Goal: Transaction & Acquisition: Purchase product/service

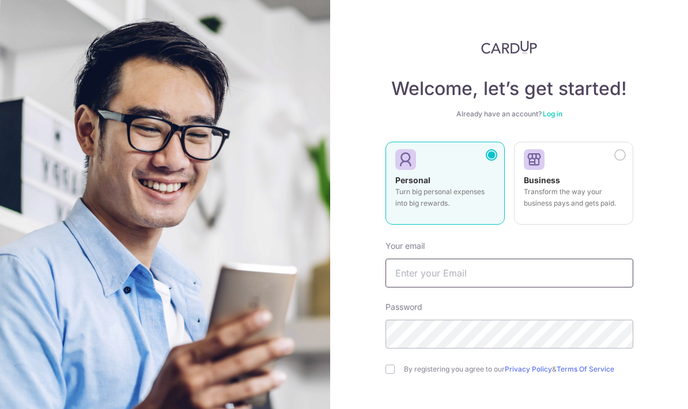
click at [478, 282] on input "text" at bounding box center [509, 273] width 248 height 29
type input "[EMAIL_ADDRESS][DOMAIN_NAME]"
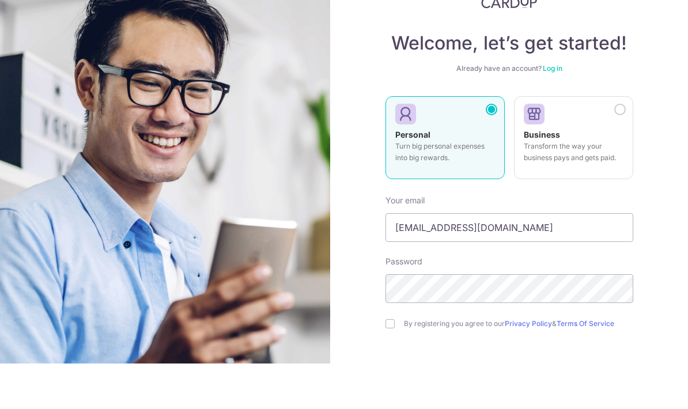
click at [402, 362] on div "By registering you agree to our Privacy Policy & Terms Of Service" at bounding box center [509, 369] width 248 height 14
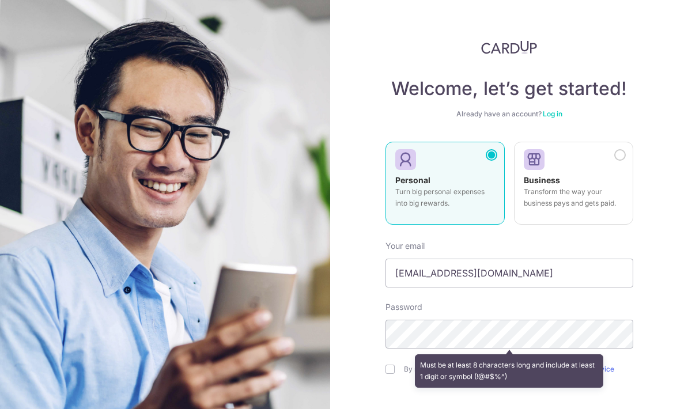
click at [394, 350] on div "Must be at least 8 characters long and include at least 1 digit or symbol (!@#$…" at bounding box center [509, 371] width 248 height 43
click at [392, 350] on div "Must be at least 8 characters long and include at least 1 digit or symbol (!@#$…" at bounding box center [509, 371] width 248 height 43
click at [394, 350] on div "Must be at least 8 characters long and include at least 1 digit or symbol (!@#$…" at bounding box center [509, 371] width 248 height 43
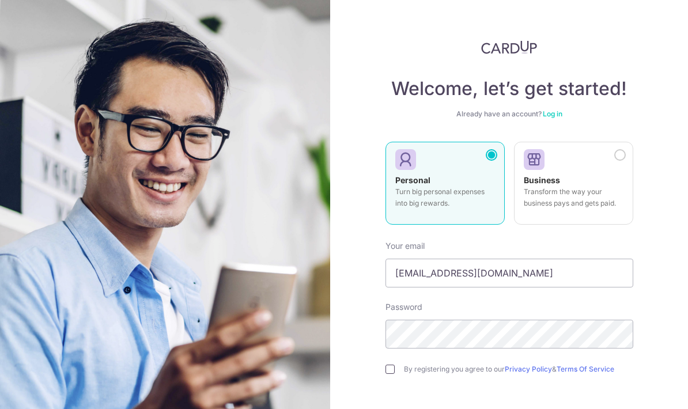
click at [393, 365] on input "checkbox" at bounding box center [389, 369] width 9 height 9
checkbox input "true"
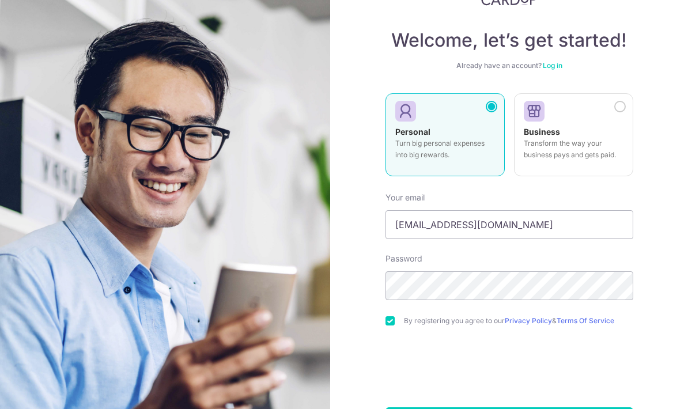
scroll to position [48, 0]
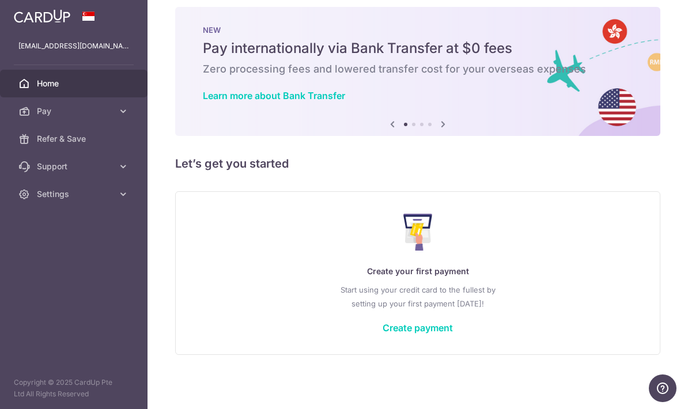
scroll to position [12, 0]
click at [382, 334] on link "Create payment" at bounding box center [417, 328] width 70 height 12
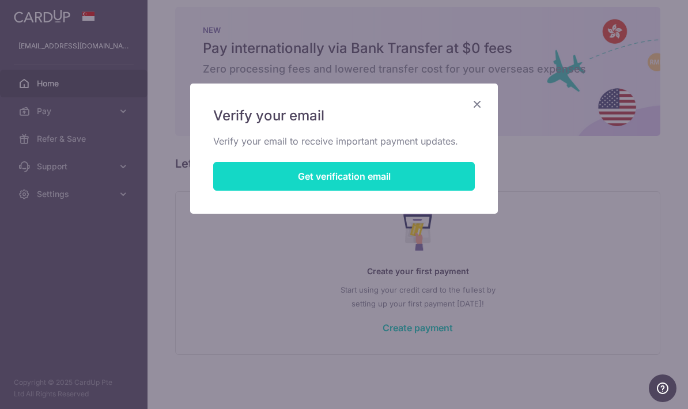
click at [459, 182] on button "Get verification email" at bounding box center [344, 176] width 262 height 29
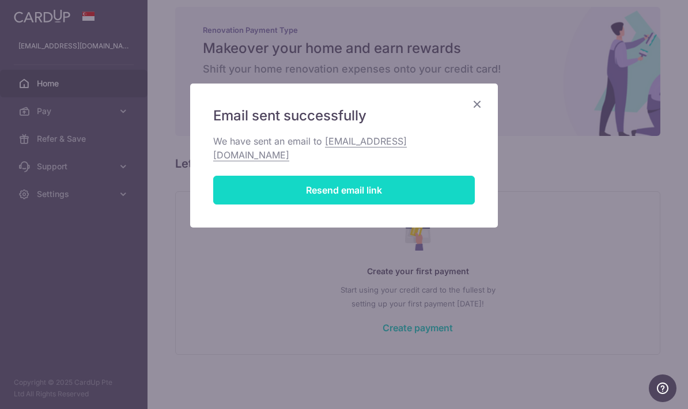
scroll to position [0, 0]
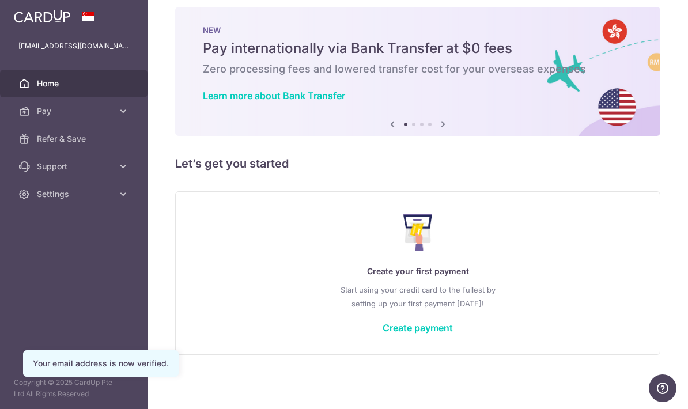
scroll to position [12, 0]
click at [382, 334] on link "Create payment" at bounding box center [417, 328] width 70 height 12
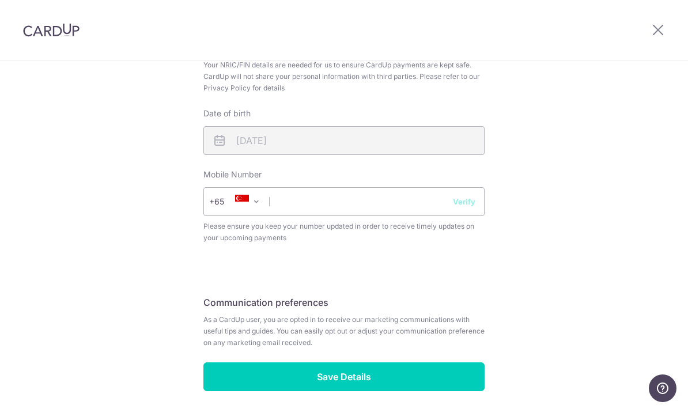
scroll to position [398, 0]
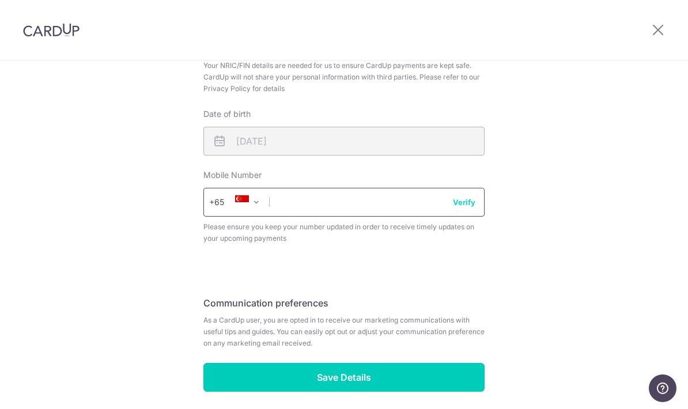
click at [319, 197] on input "text" at bounding box center [343, 202] width 281 height 29
type input "90279347"
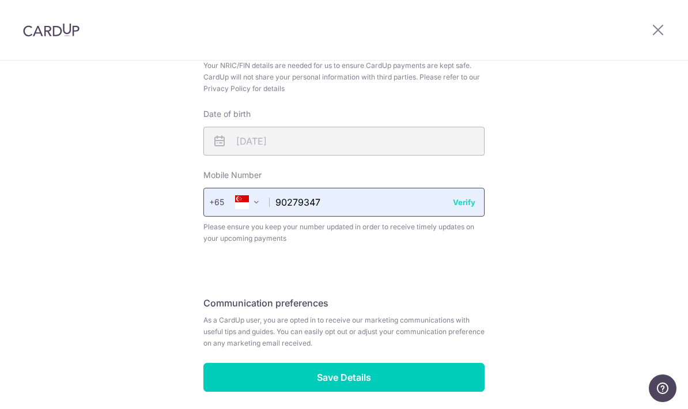
click at [481, 208] on input "90279347" at bounding box center [343, 202] width 281 height 29
click at [475, 203] on button "Verify" at bounding box center [464, 202] width 22 height 12
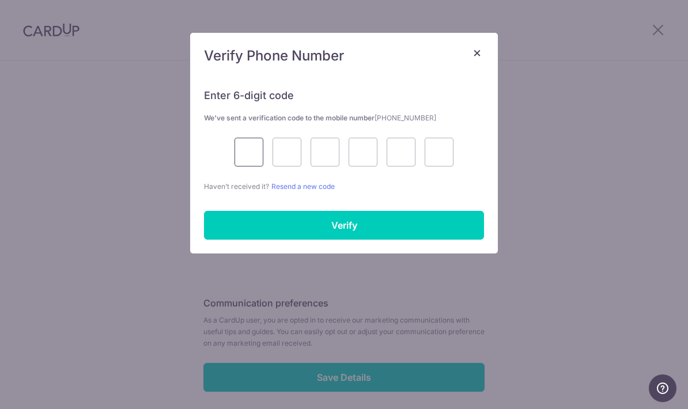
click at [249, 158] on input "text" at bounding box center [248, 152] width 29 height 29
type input "1"
type input "5"
type input "1"
type input "3"
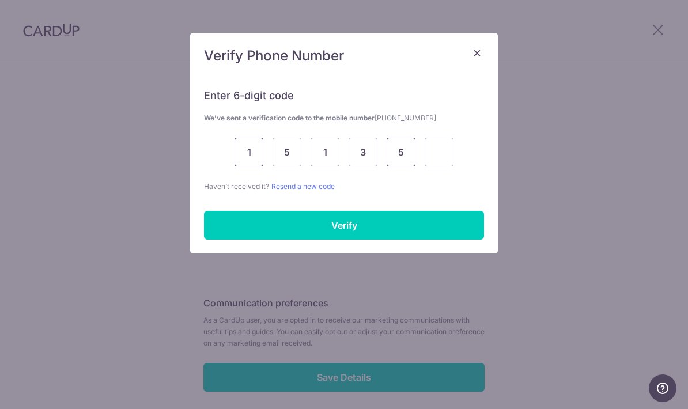
type input "5"
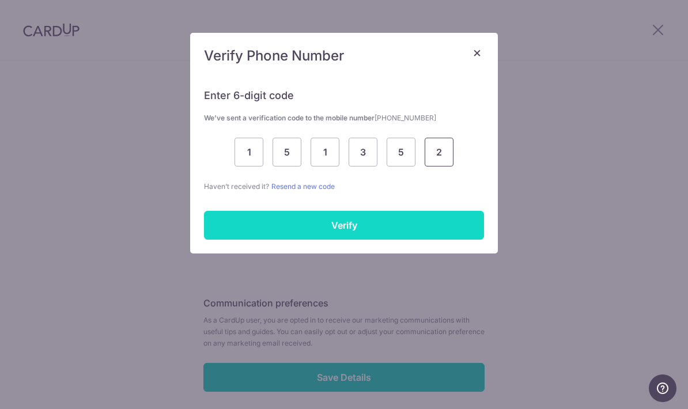
type input "2"
click at [241, 230] on input "Verify" at bounding box center [344, 225] width 280 height 29
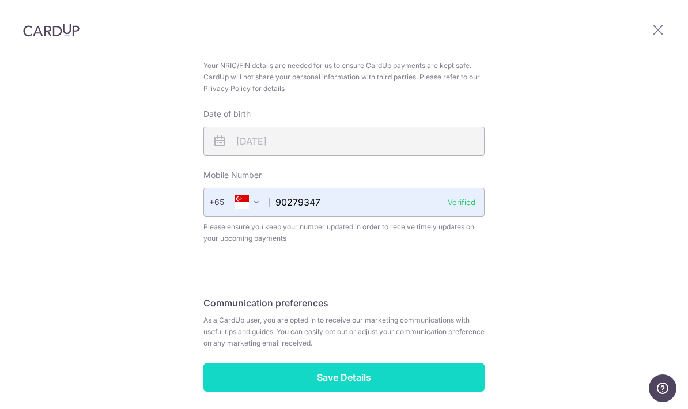
click at [469, 375] on input "Save Details" at bounding box center [343, 377] width 281 height 29
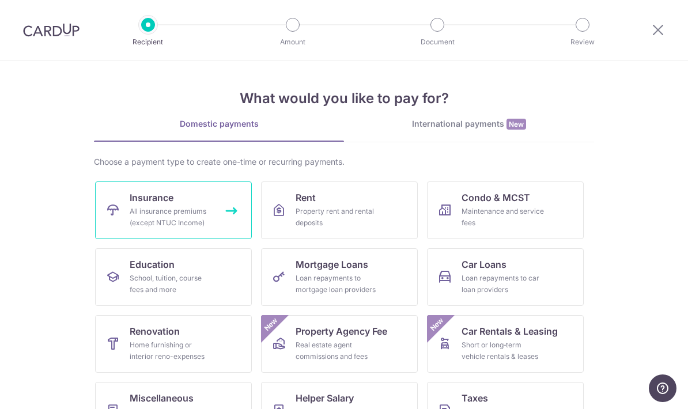
click at [201, 218] on div "All insurance premiums (except NTUC Income)" at bounding box center [171, 217] width 83 height 23
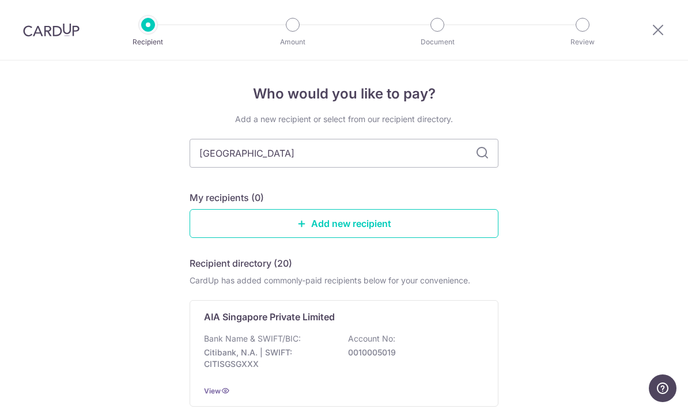
type input "Great easter"
click at [489, 159] on input "Great easter" at bounding box center [344, 153] width 309 height 29
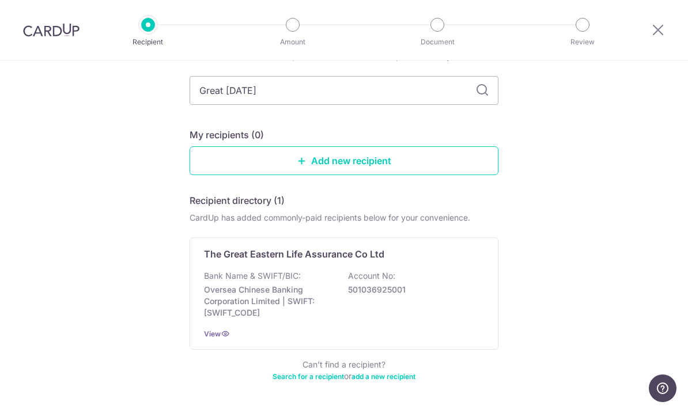
scroll to position [62, 0]
click at [428, 295] on div "Bank Name & SWIFT/BIC: Oversea Chinese Banking Corporation Limited | SWIFT: OCB…" at bounding box center [344, 295] width 280 height 48
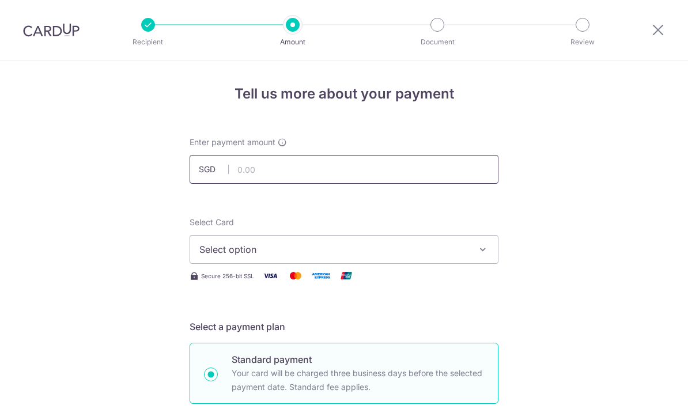
click at [474, 184] on input "text" at bounding box center [344, 169] width 309 height 29
click at [421, 264] on button "Select option" at bounding box center [344, 249] width 309 height 29
click at [366, 292] on link "Add credit card" at bounding box center [344, 281] width 308 height 21
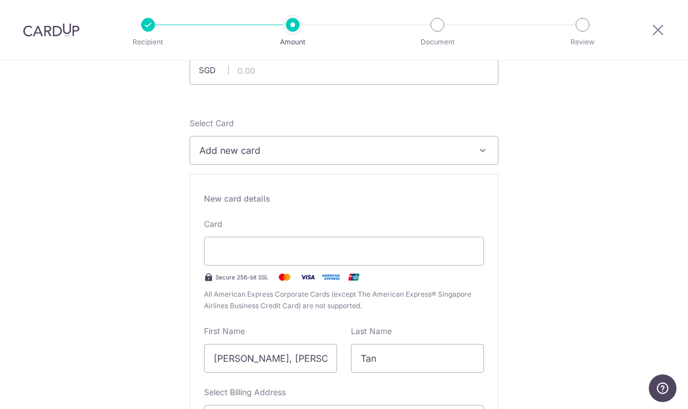
scroll to position [100, 0]
click at [349, 263] on div at bounding box center [344, 250] width 280 height 29
click at [349, 265] on div at bounding box center [344, 250] width 280 height 29
click at [265, 263] on div at bounding box center [344, 250] width 280 height 29
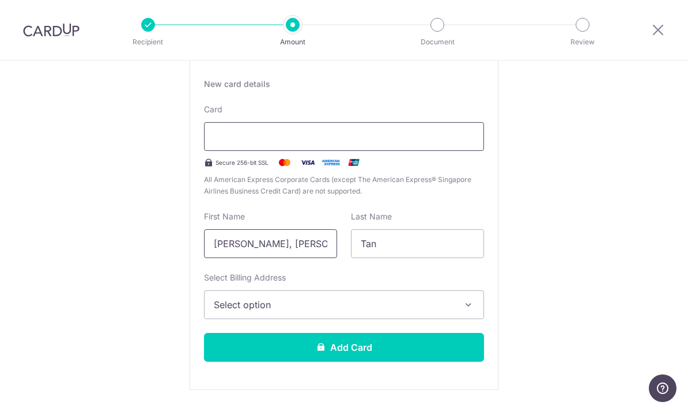
scroll to position [222, 0]
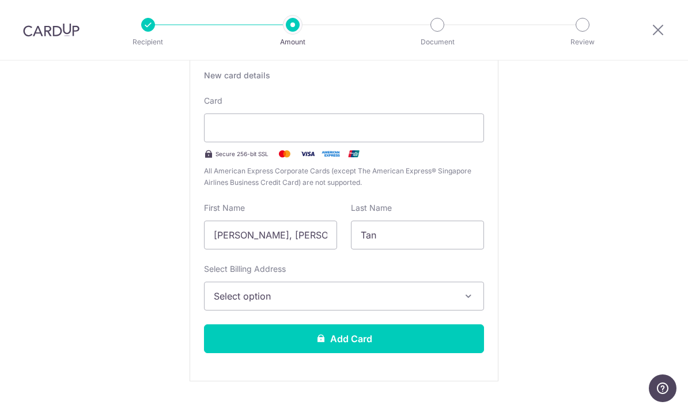
click at [408, 308] on button "Select option" at bounding box center [344, 296] width 280 height 29
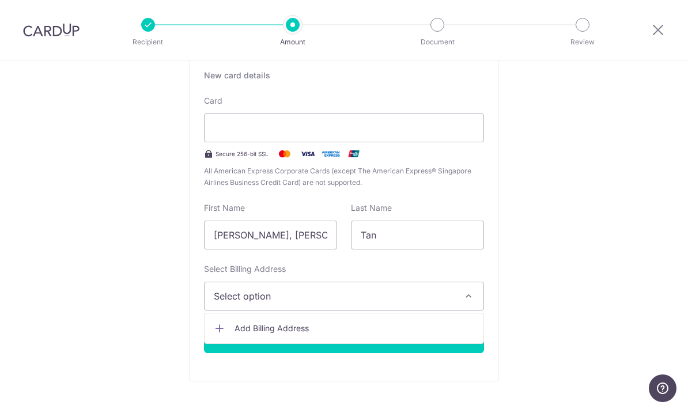
click at [346, 334] on span "Add Billing Address" at bounding box center [354, 329] width 240 height 12
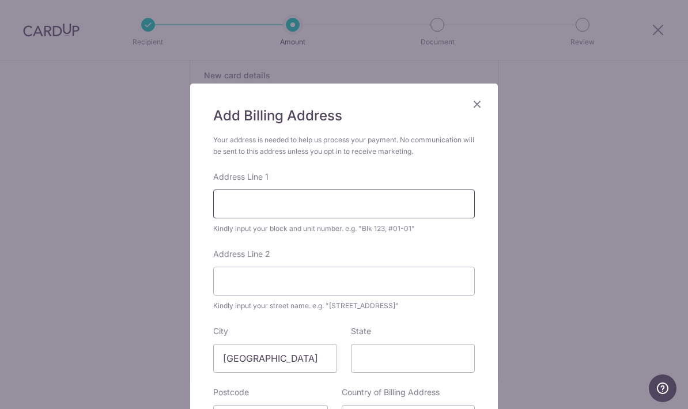
click at [429, 208] on input "Address Line 1" at bounding box center [344, 204] width 262 height 29
type input "5 Canberra Drive"
type input "#11-11"
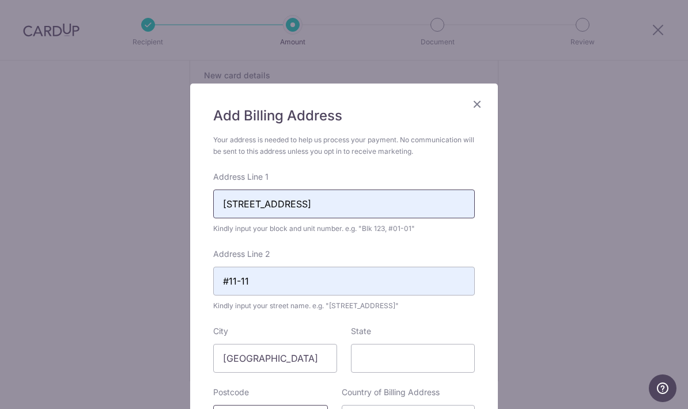
type input "768103"
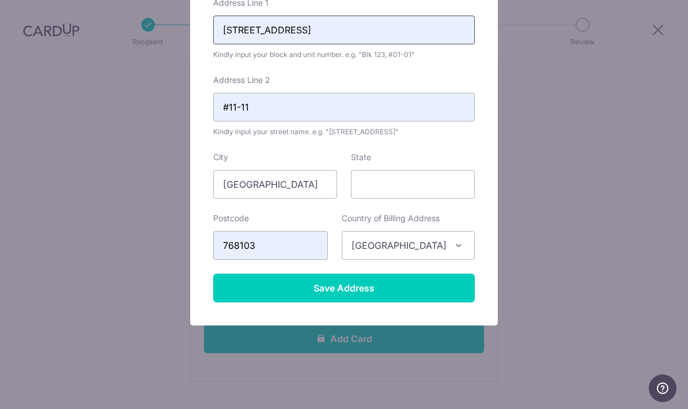
scroll to position [174, 0]
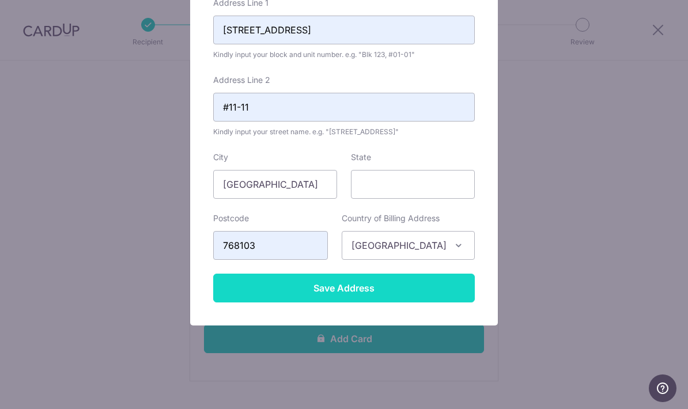
click at [348, 299] on input "Save Address" at bounding box center [344, 288] width 262 height 29
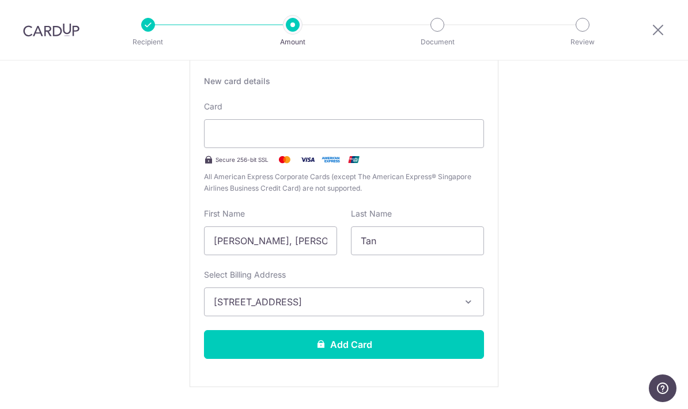
scroll to position [235, 0]
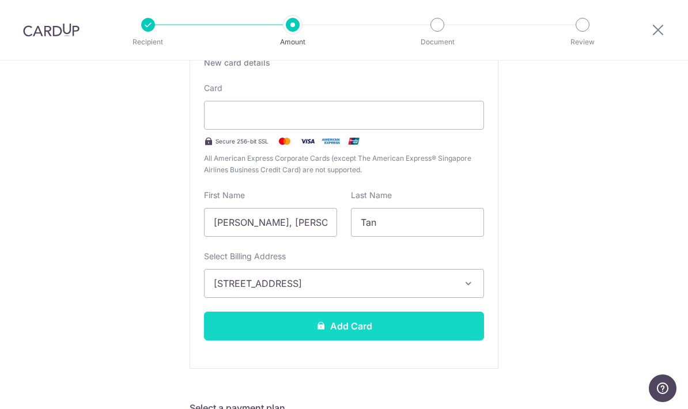
click at [361, 339] on button "Add Card" at bounding box center [344, 326] width 280 height 29
click at [423, 333] on button "Add Card" at bounding box center [344, 326] width 280 height 29
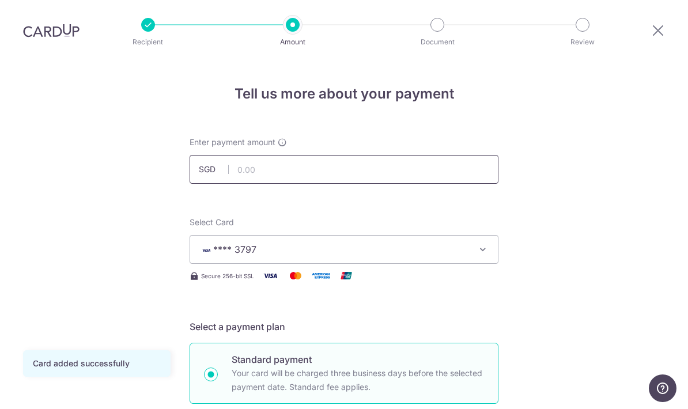
click at [444, 155] on input "text" at bounding box center [344, 169] width 309 height 29
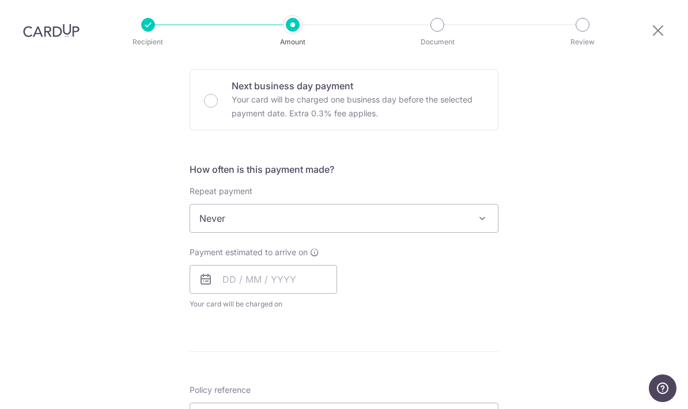
scroll to position [350, 0]
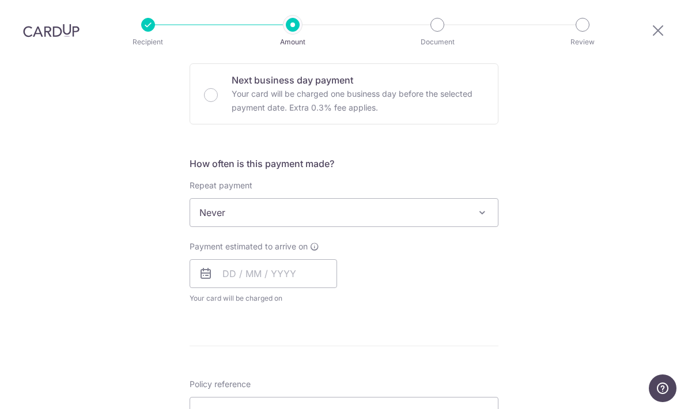
click at [451, 199] on span "Never" at bounding box center [344, 213] width 308 height 28
type input "2,734.65"
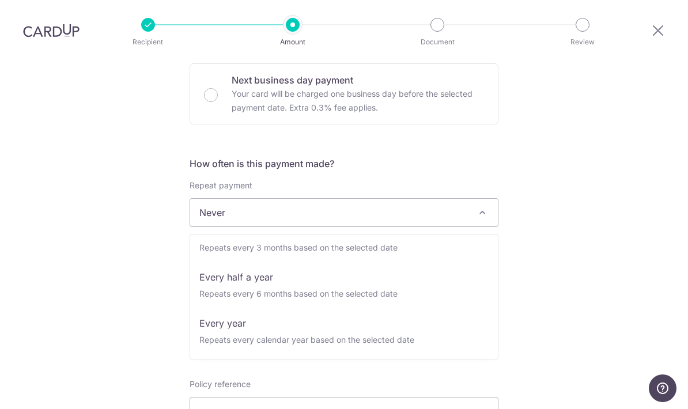
scroll to position [161, 0]
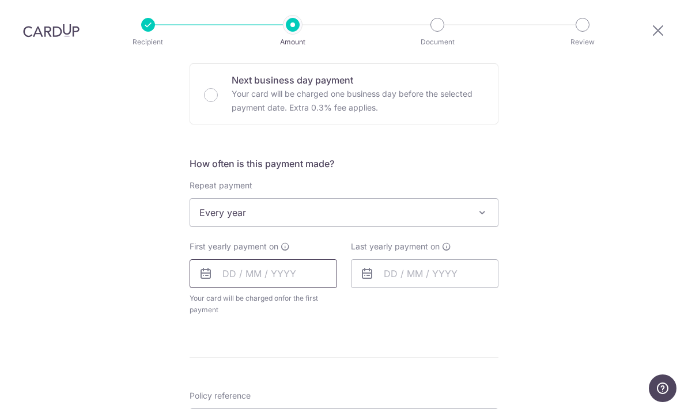
click at [304, 259] on input "text" at bounding box center [263, 273] width 147 height 29
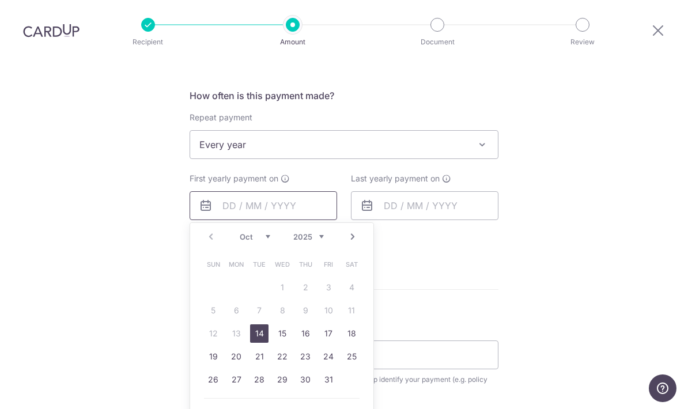
scroll to position [427, 0]
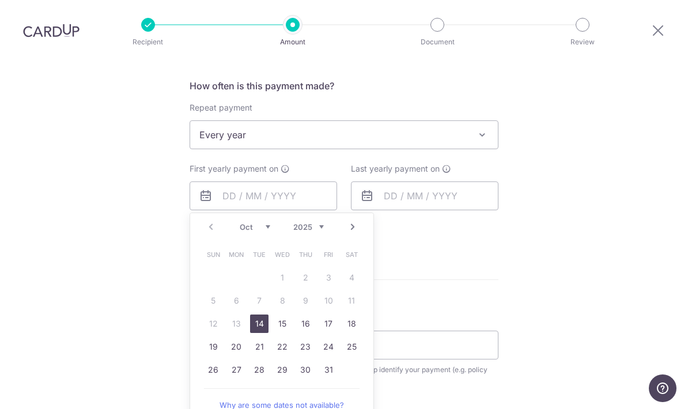
click at [552, 179] on div "Tell us more about your payment Enter payment amount SGD 2,734.65 2734.65 Card …" at bounding box center [344, 160] width 688 height 1054
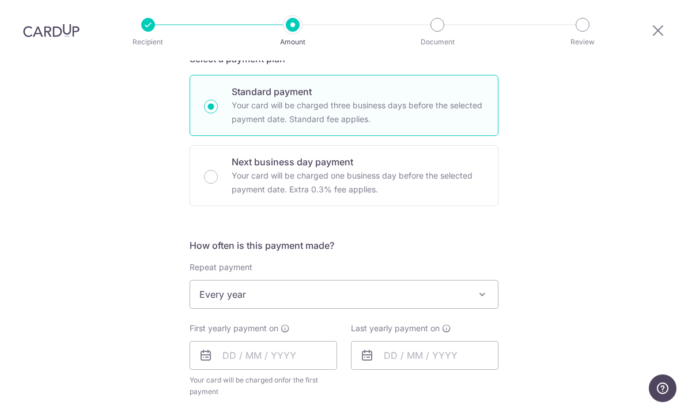
scroll to position [267, 0]
click at [440, 281] on span "Every year" at bounding box center [344, 295] width 308 height 28
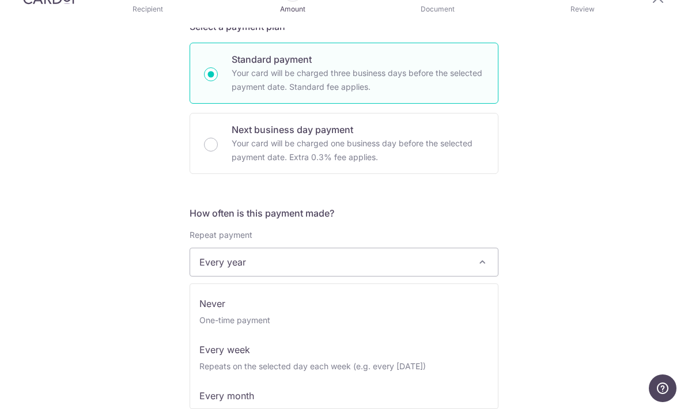
scroll to position [0, 0]
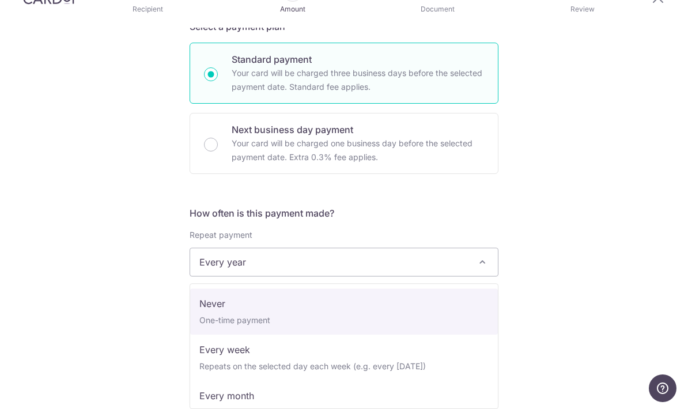
select select "1"
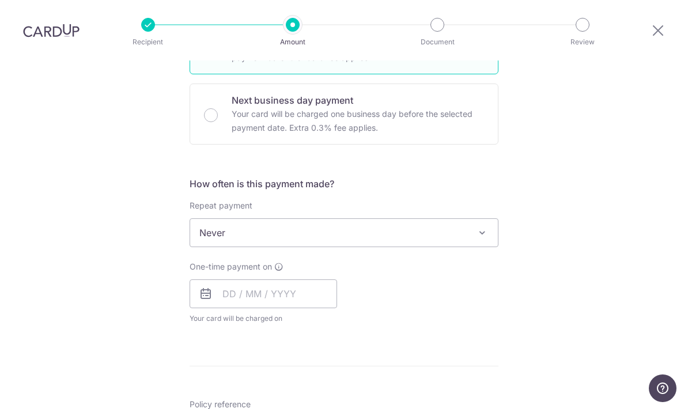
scroll to position [330, 0]
click at [319, 279] on input "text" at bounding box center [263, 293] width 147 height 29
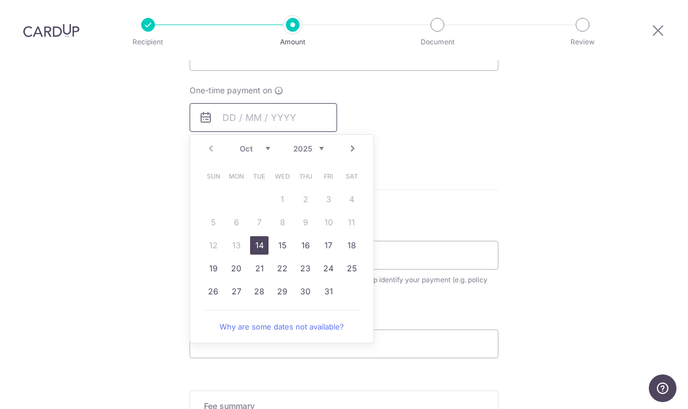
scroll to position [513, 0]
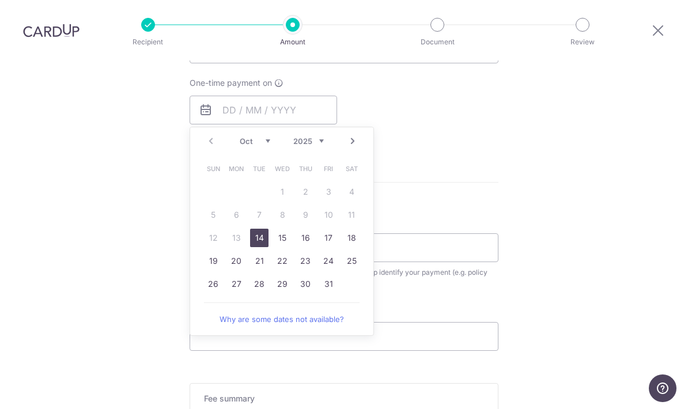
click at [262, 229] on link "14" at bounding box center [259, 238] width 18 height 18
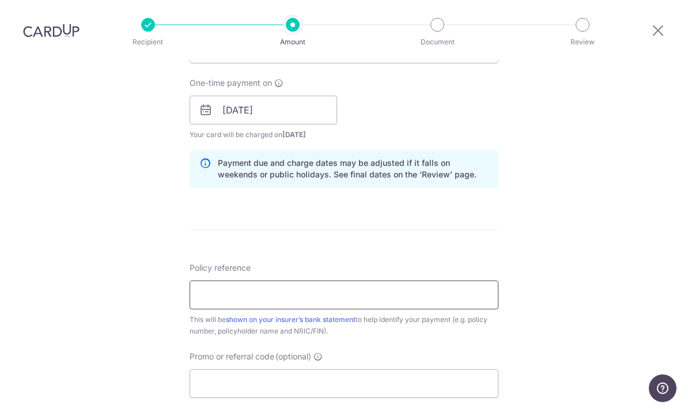
click at [326, 281] on input "Policy reference" at bounding box center [344, 295] width 309 height 29
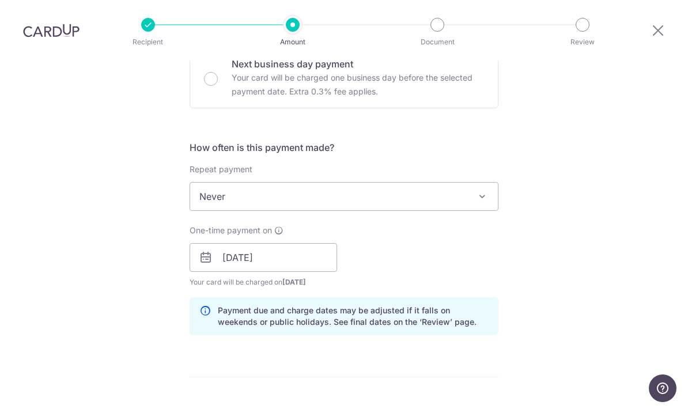
scroll to position [367, 0]
click at [438, 181] on span "Never" at bounding box center [344, 195] width 308 height 28
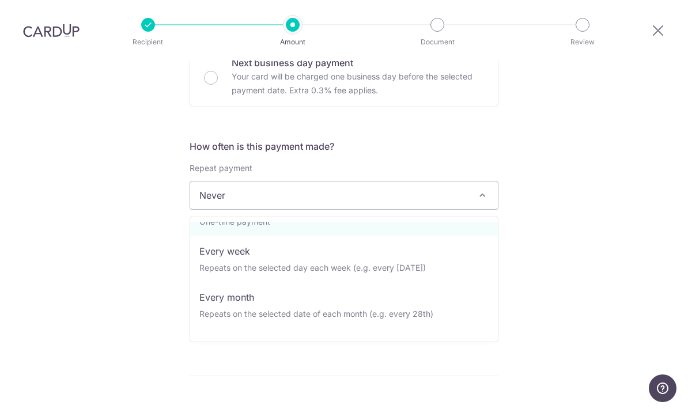
scroll to position [14, 0]
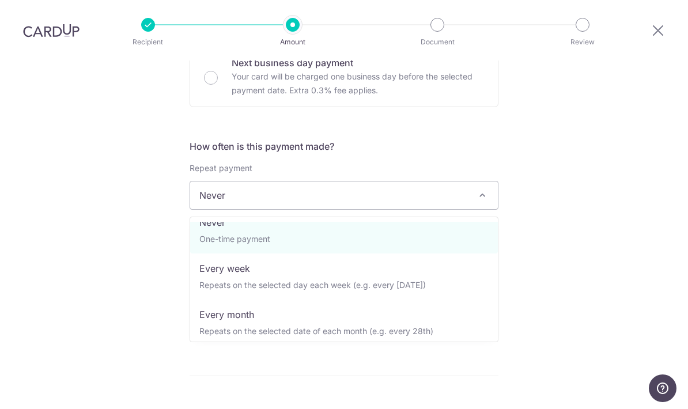
click at [592, 222] on div "Tell us more about your payment Enter payment amount SGD 2,734.65 2734.65 Card …" at bounding box center [344, 238] width 688 height 1089
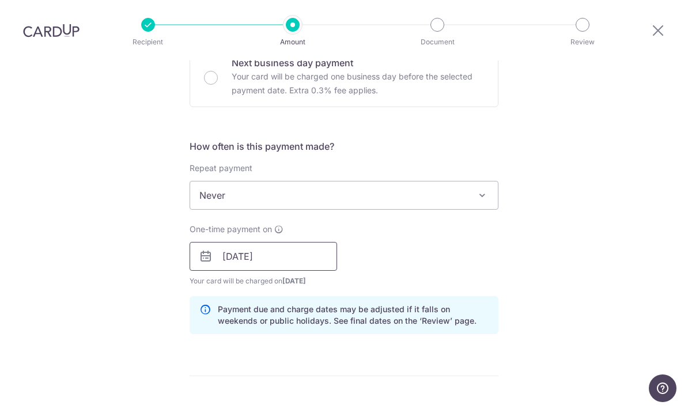
click at [309, 242] on input "[DATE]" at bounding box center [263, 256] width 147 height 29
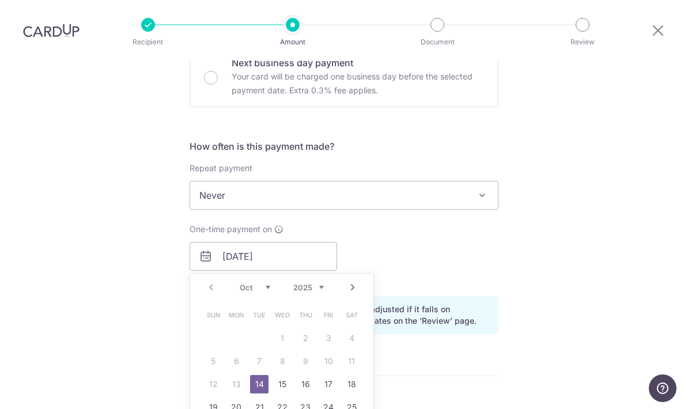
click at [315, 283] on select "2025 2026 2027 2028 2029 2030 2031 2032 2033 2034 2035" at bounding box center [308, 287] width 31 height 9
click at [263, 283] on select "Jan Feb Mar Apr May Jun [DATE] Aug Sep Oct Nov Dec" at bounding box center [255, 287] width 31 height 9
click at [215, 281] on link "Prev" at bounding box center [211, 288] width 14 height 14
click at [357, 281] on link "Next" at bounding box center [353, 288] width 14 height 14
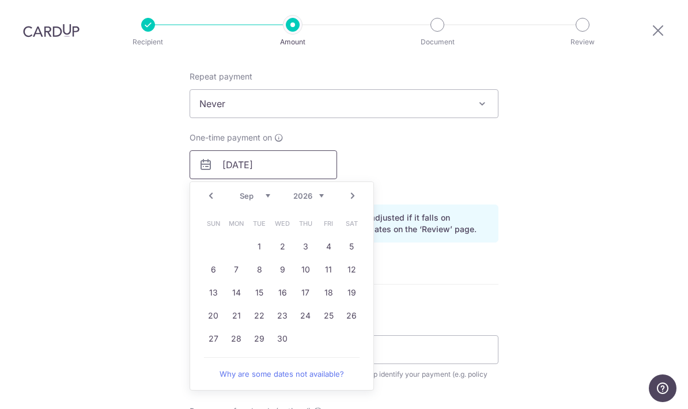
scroll to position [459, 0]
click at [260, 260] on link "8" at bounding box center [259, 269] width 18 height 18
type input "[DATE]"
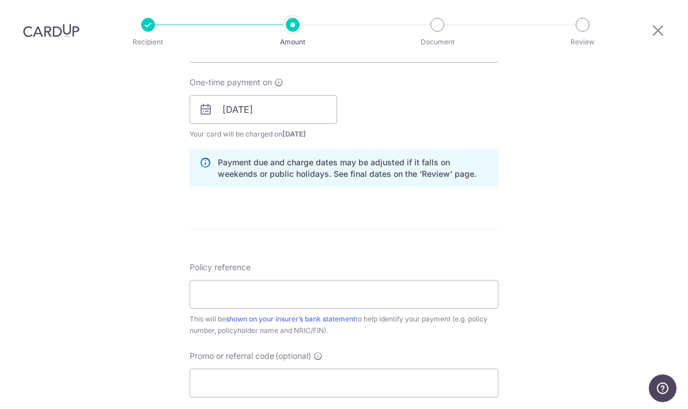
scroll to position [517, 0]
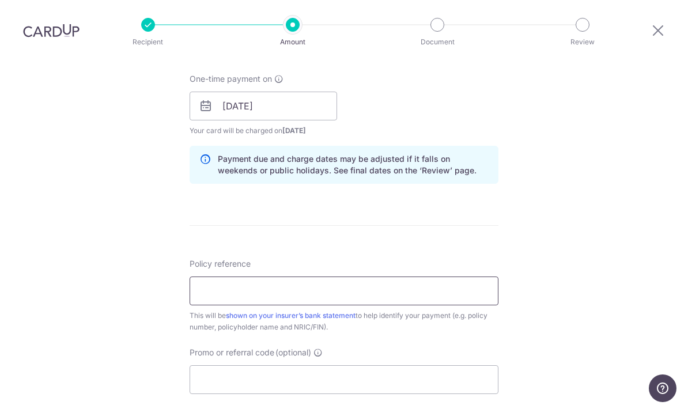
click at [294, 277] on input "Policy reference" at bounding box center [344, 291] width 309 height 29
type input "0251230882"
click at [575, 281] on div "Tell us more about your payment Enter payment amount SGD 2,734.65 2734.65 Card …" at bounding box center [344, 87] width 688 height 1089
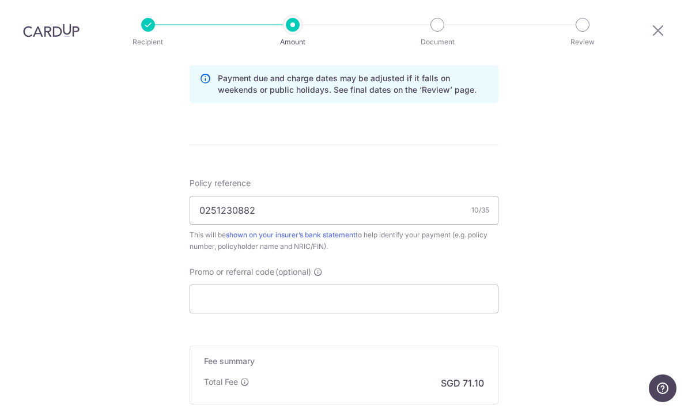
scroll to position [599, 0]
click at [354, 284] on input "Promo or referral code (optional)" at bounding box center [344, 298] width 309 height 29
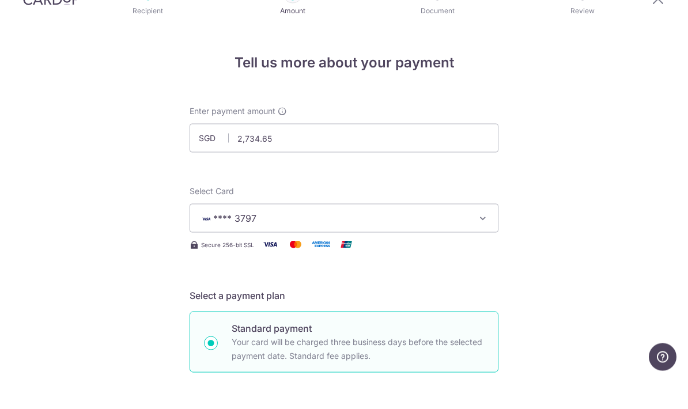
scroll to position [0, 0]
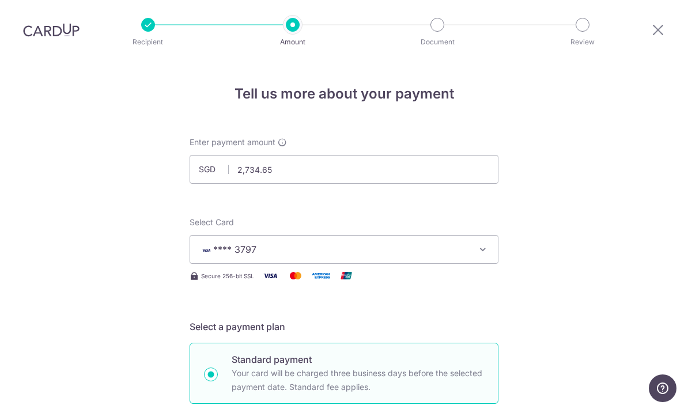
click at [671, 28] on div at bounding box center [658, 30] width 60 height 37
click at [653, 35] on icon at bounding box center [658, 29] width 14 height 14
